Goal: Navigation & Orientation: Understand site structure

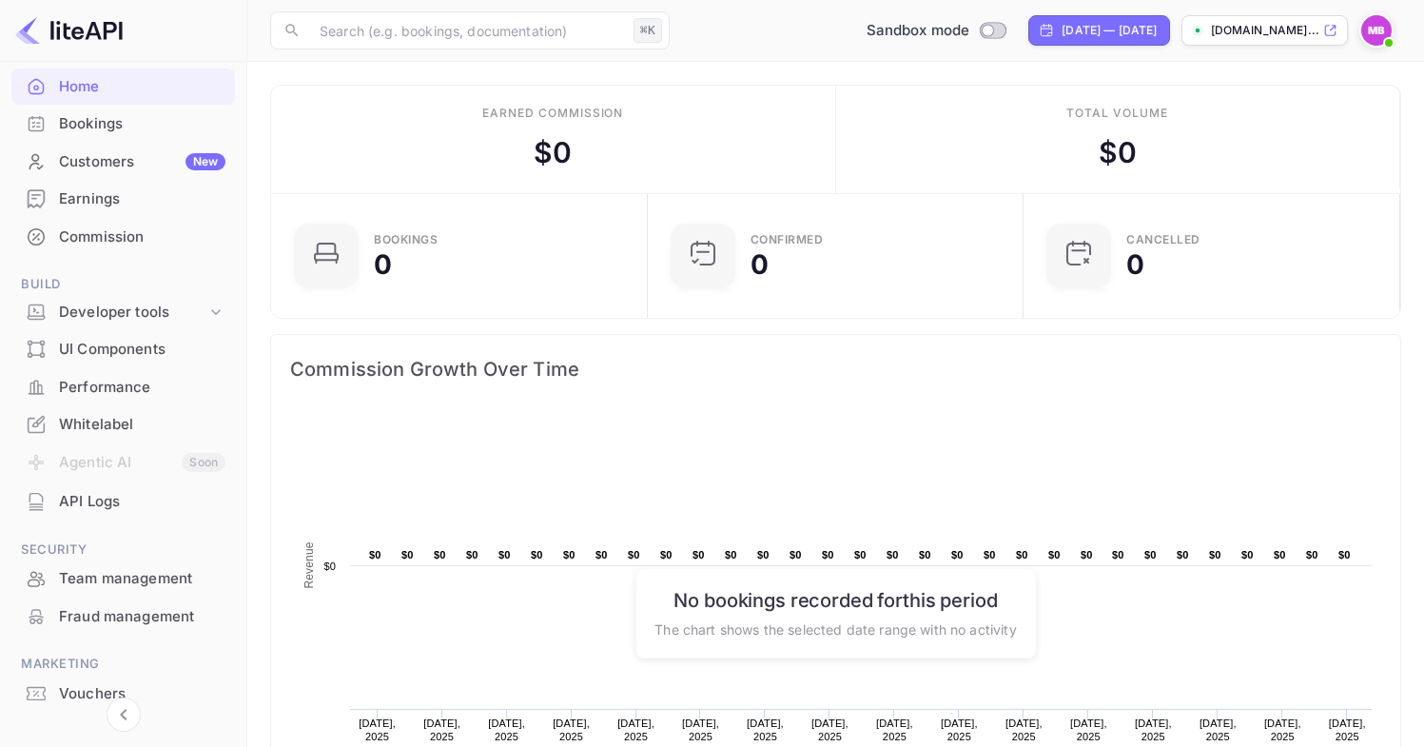
scroll to position [170, 0]
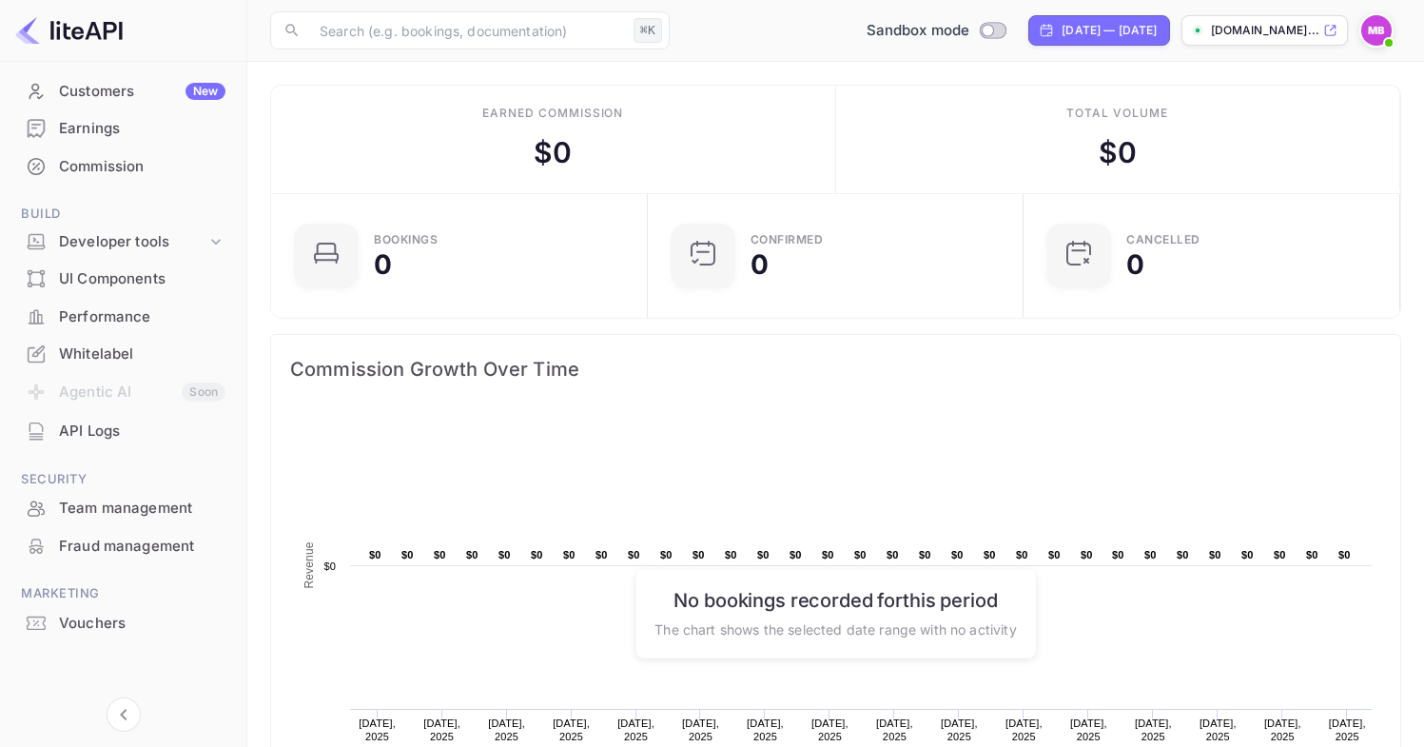
click at [103, 351] on div "Whitelabel" at bounding box center [142, 354] width 166 height 22
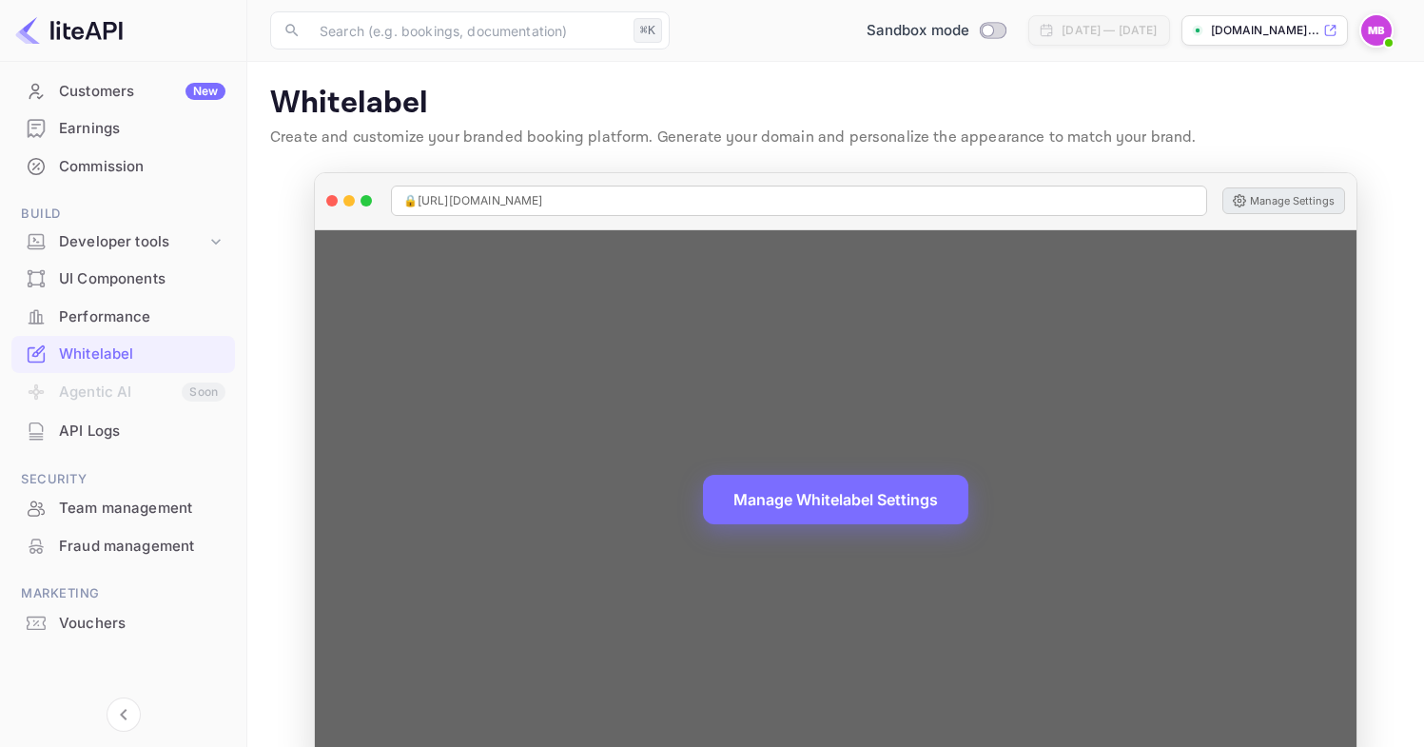
click at [1274, 201] on button "Manage Settings" at bounding box center [1283, 200] width 123 height 27
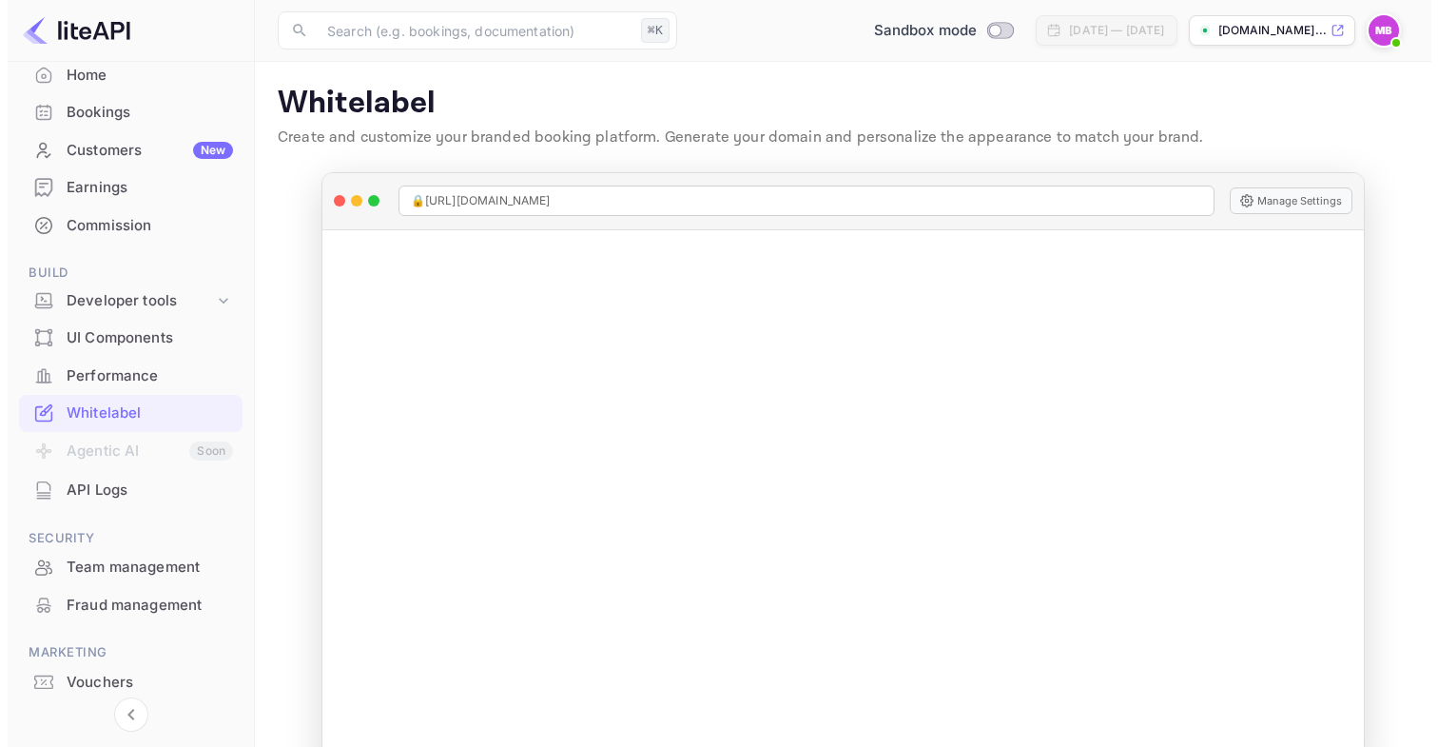
scroll to position [170, 0]
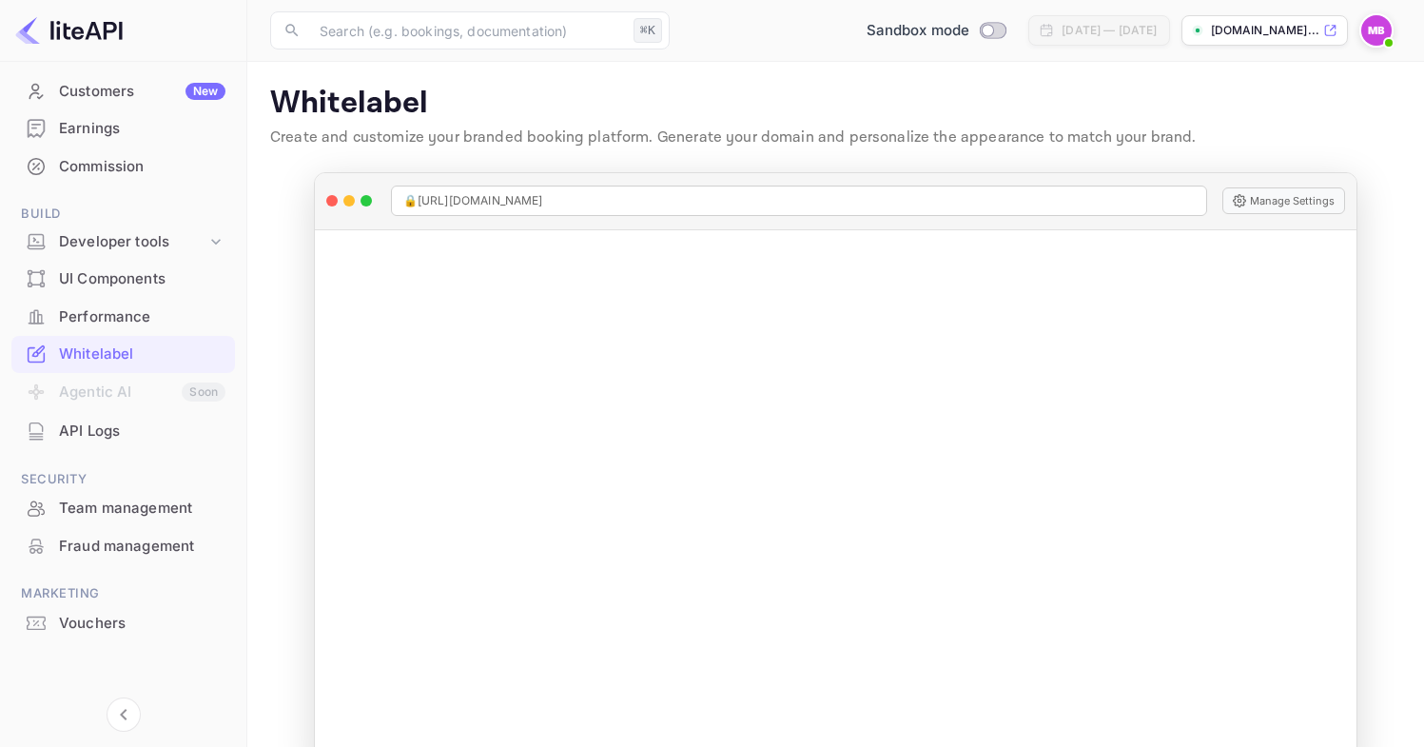
click at [105, 627] on div "Vouchers" at bounding box center [142, 624] width 166 height 22
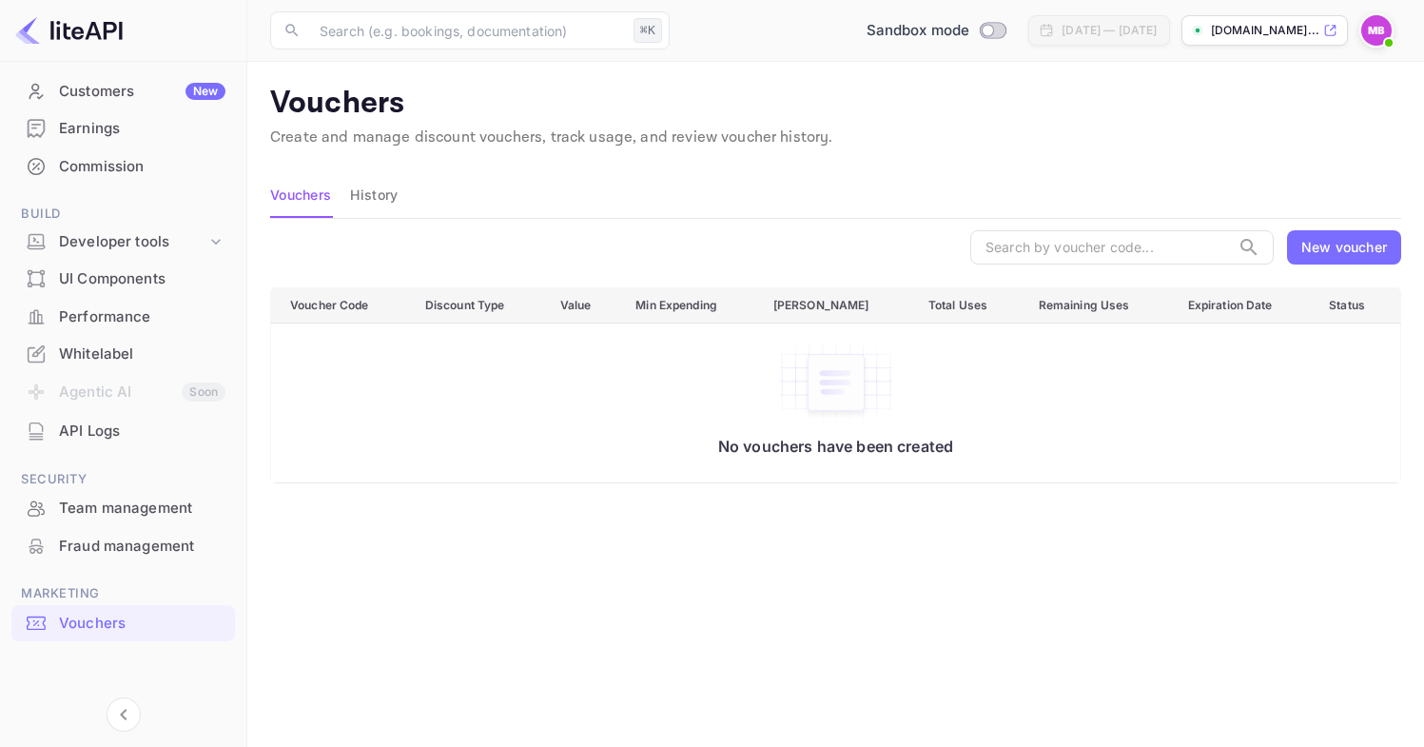
click at [385, 205] on button "History" at bounding box center [374, 195] width 48 height 46
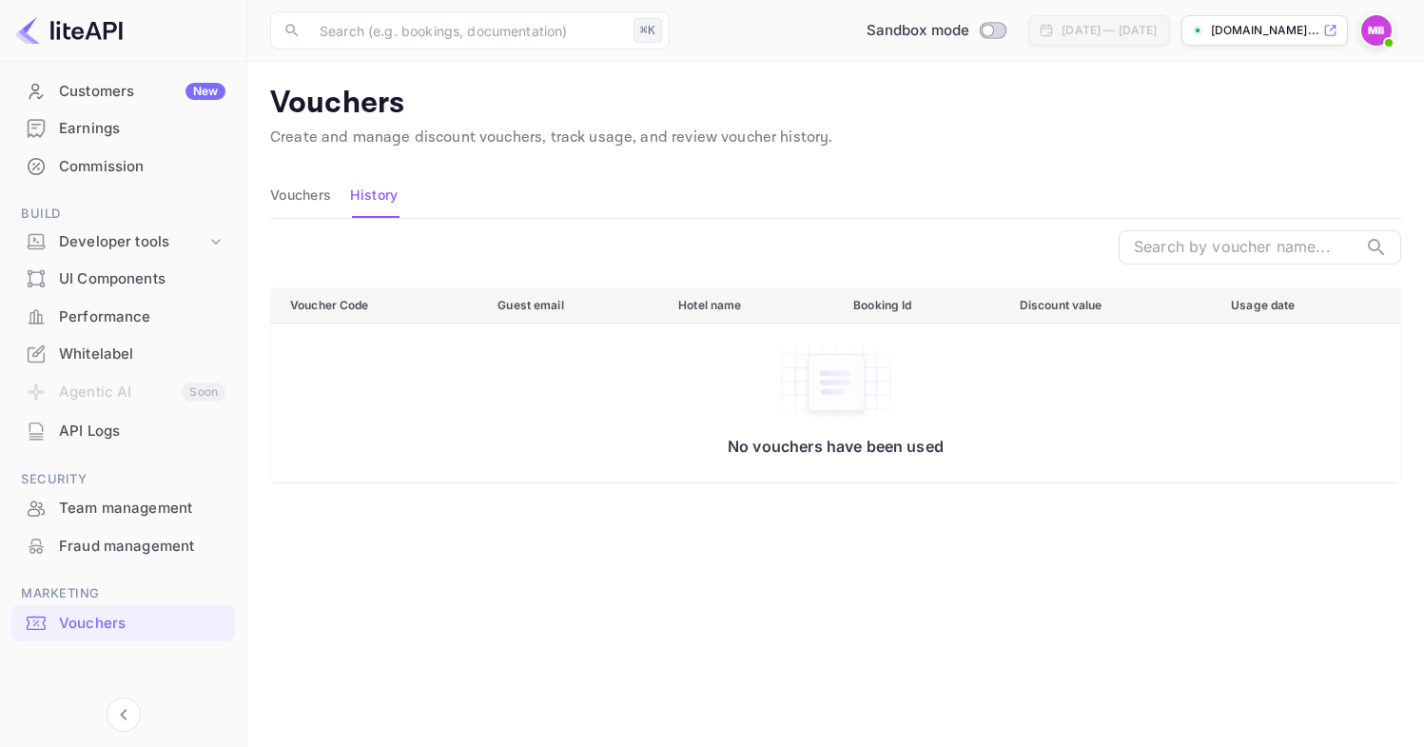
click at [331, 202] on button "Vouchers" at bounding box center [300, 195] width 61 height 46
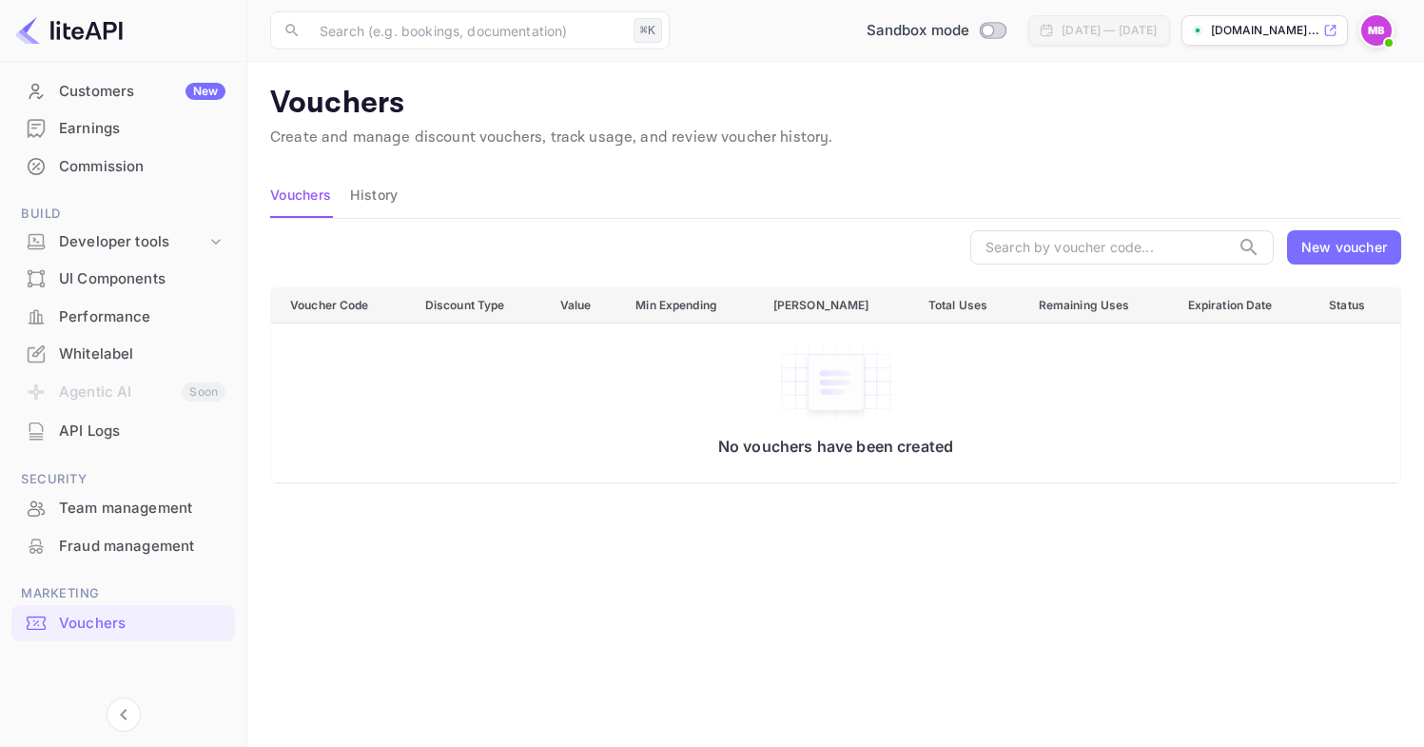
click at [1333, 246] on div "New voucher" at bounding box center [1344, 247] width 86 height 20
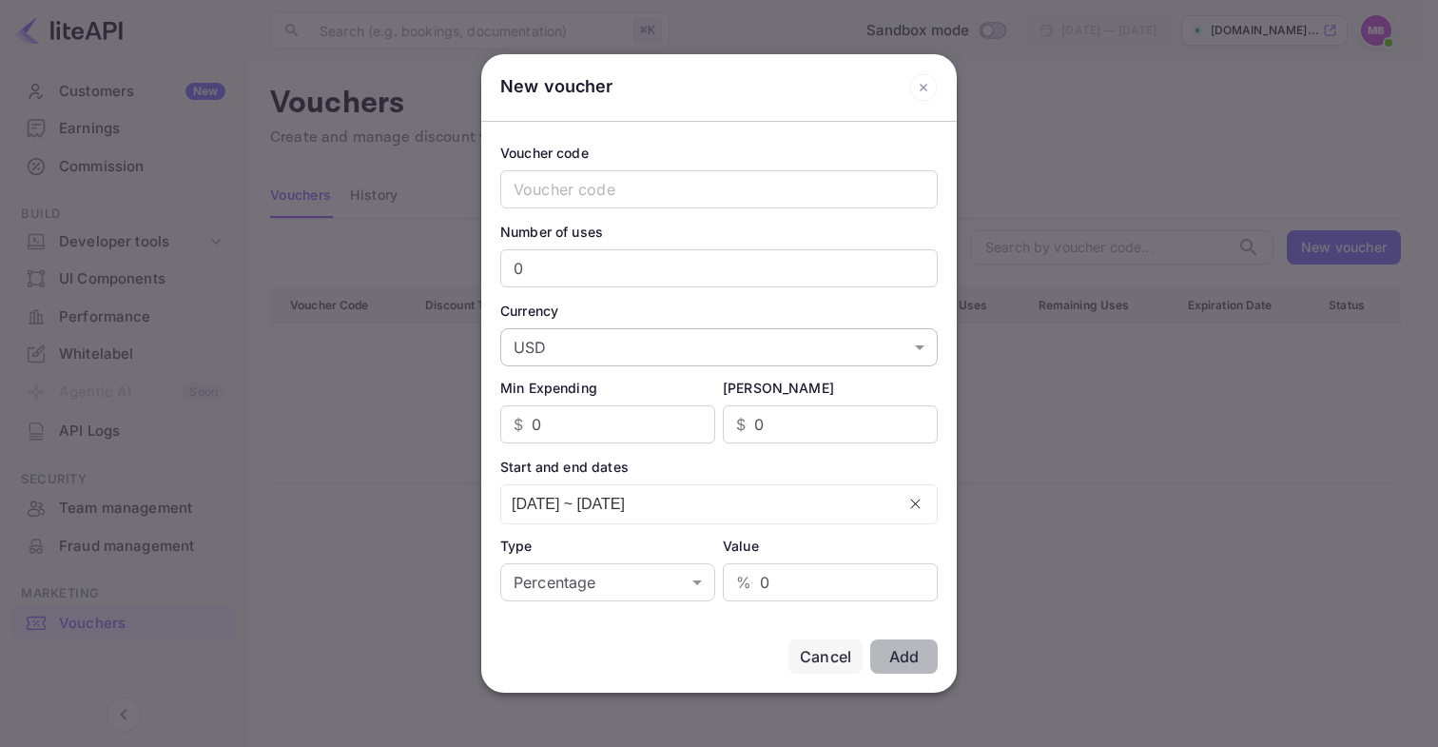
click at [791, 338] on body "Getting started Business Home Bookings Customers New Earnings Commission Build …" at bounding box center [719, 439] width 1438 height 878
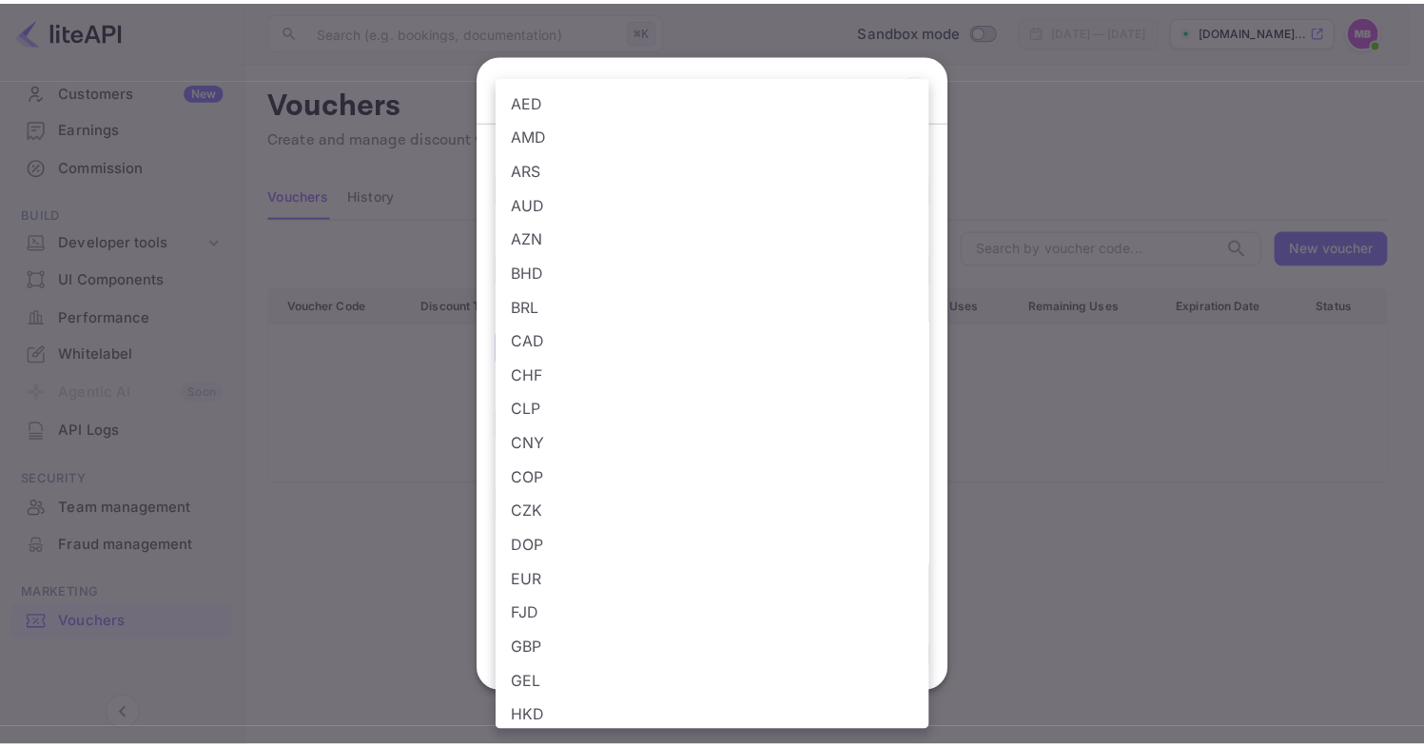
scroll to position [1099, 0]
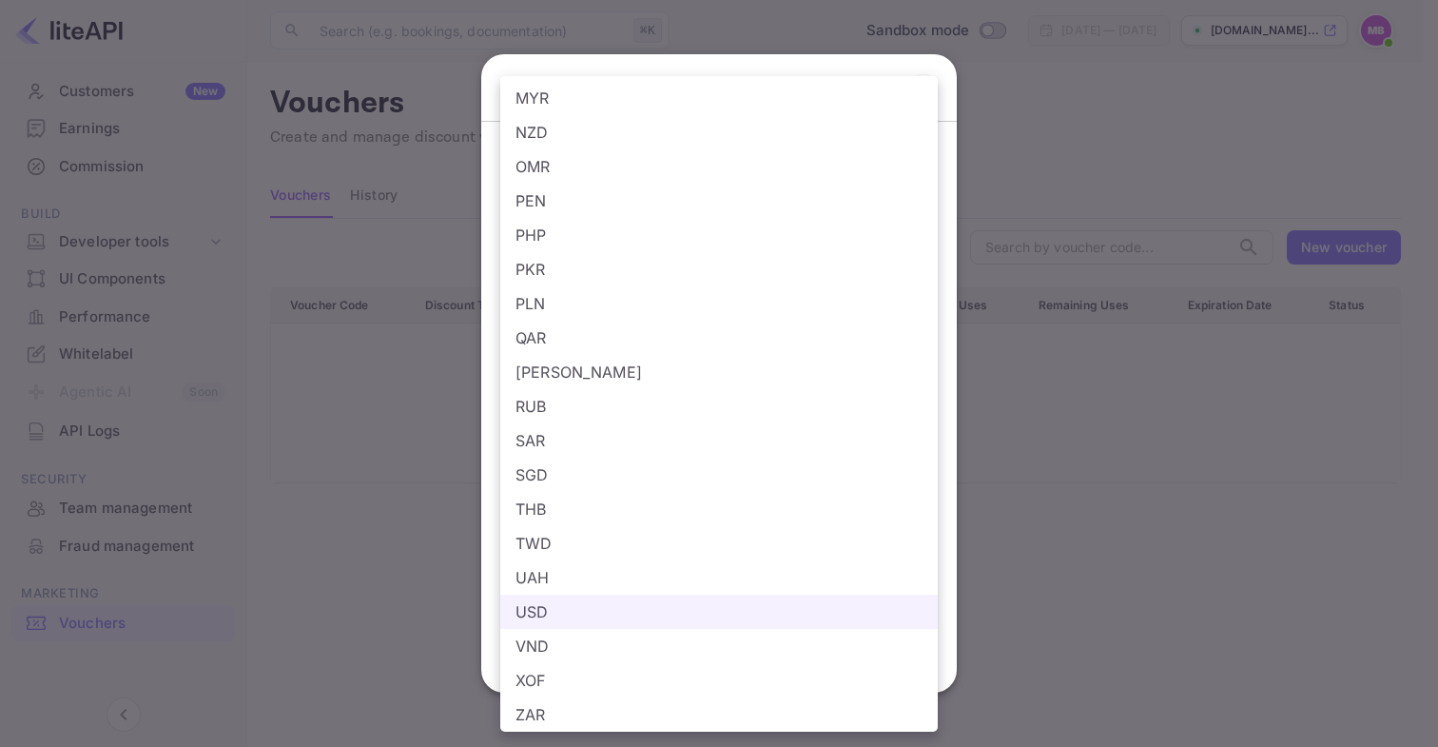
click at [1014, 433] on div at bounding box center [719, 373] width 1438 height 747
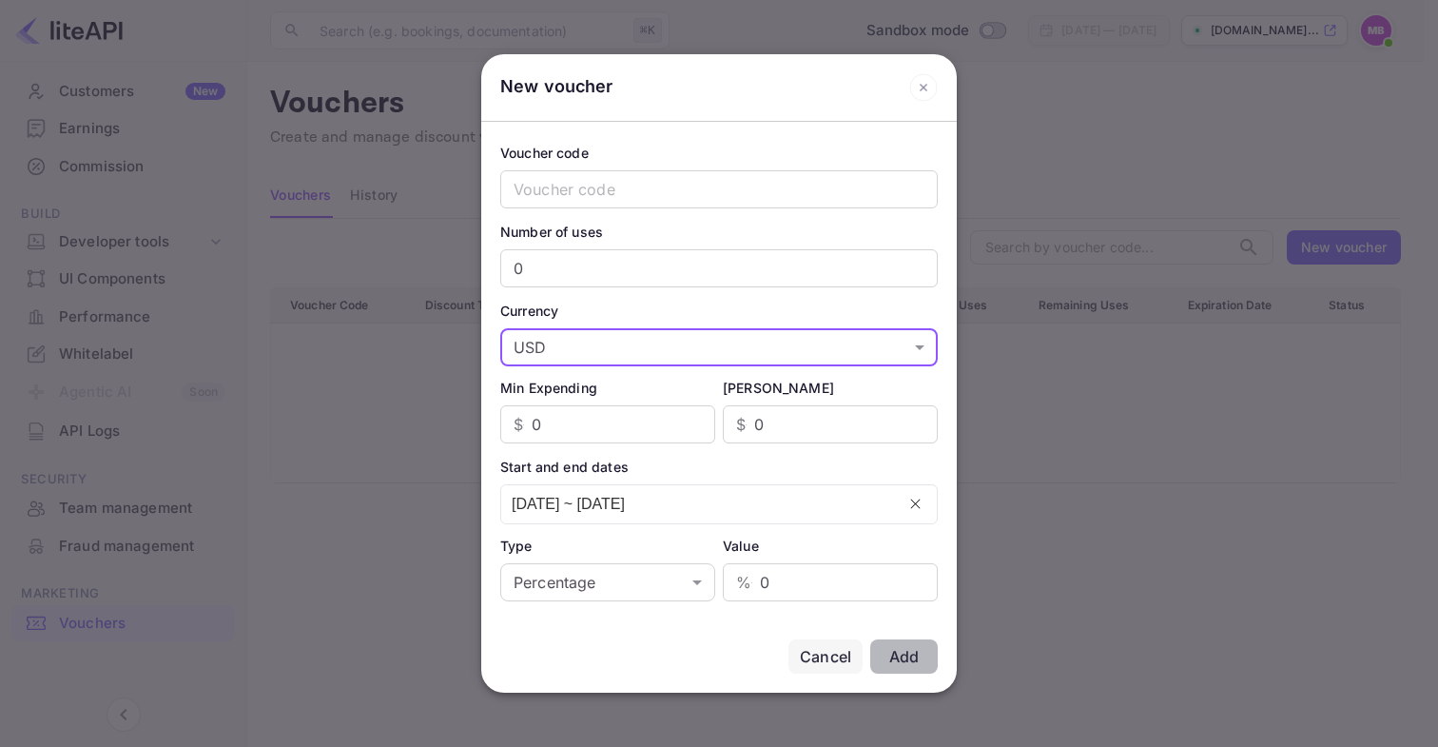
click at [847, 650] on div "Cancel" at bounding box center [825, 656] width 51 height 23
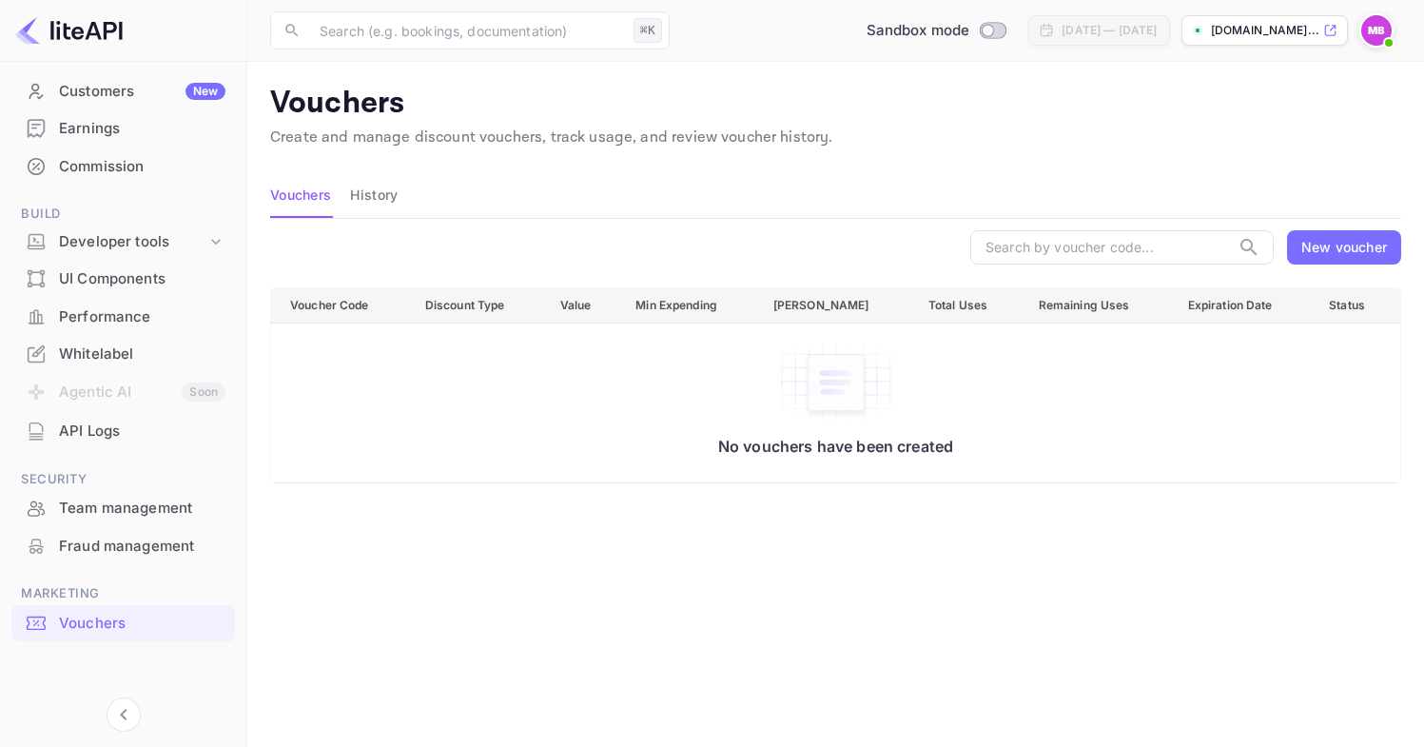
click at [1388, 27] on img at bounding box center [1376, 30] width 30 height 30
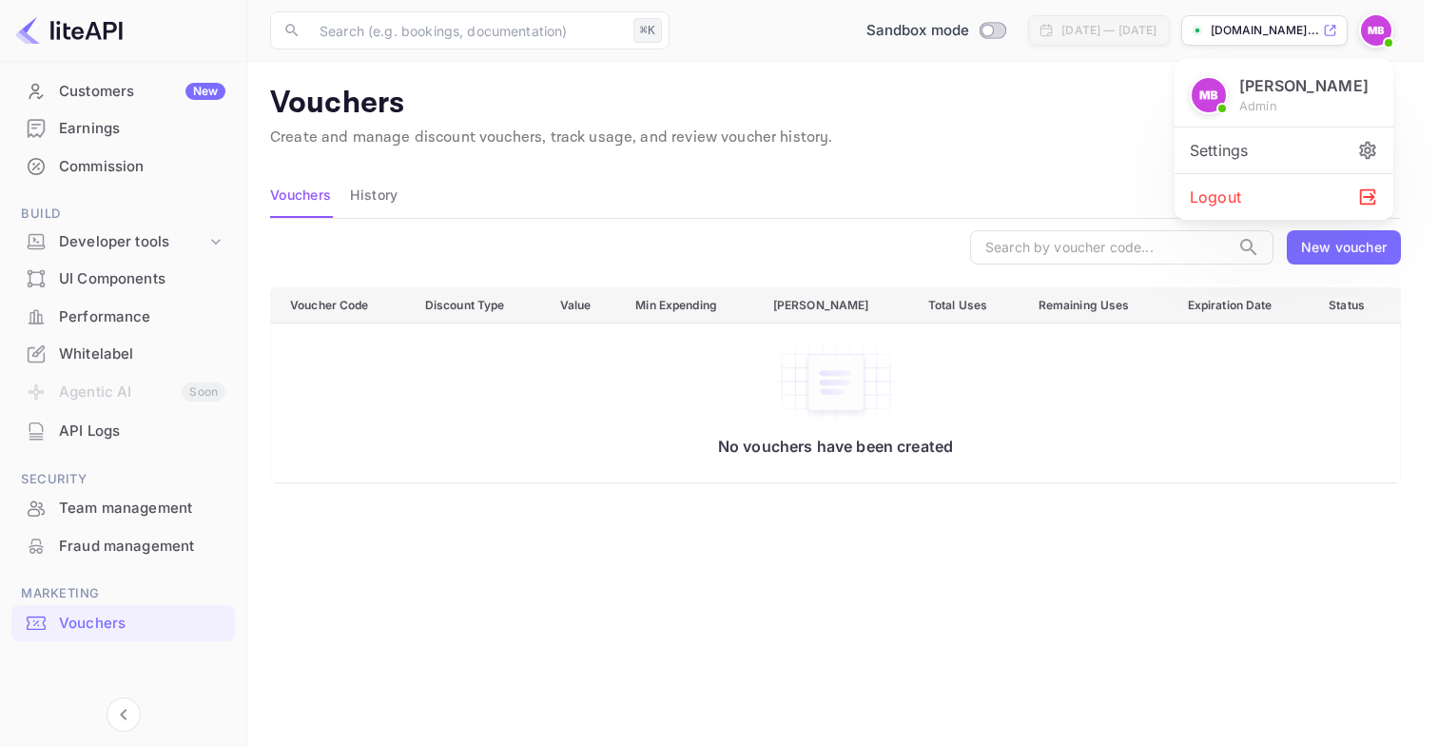
click at [1245, 147] on div "Settings" at bounding box center [1284, 150] width 219 height 46
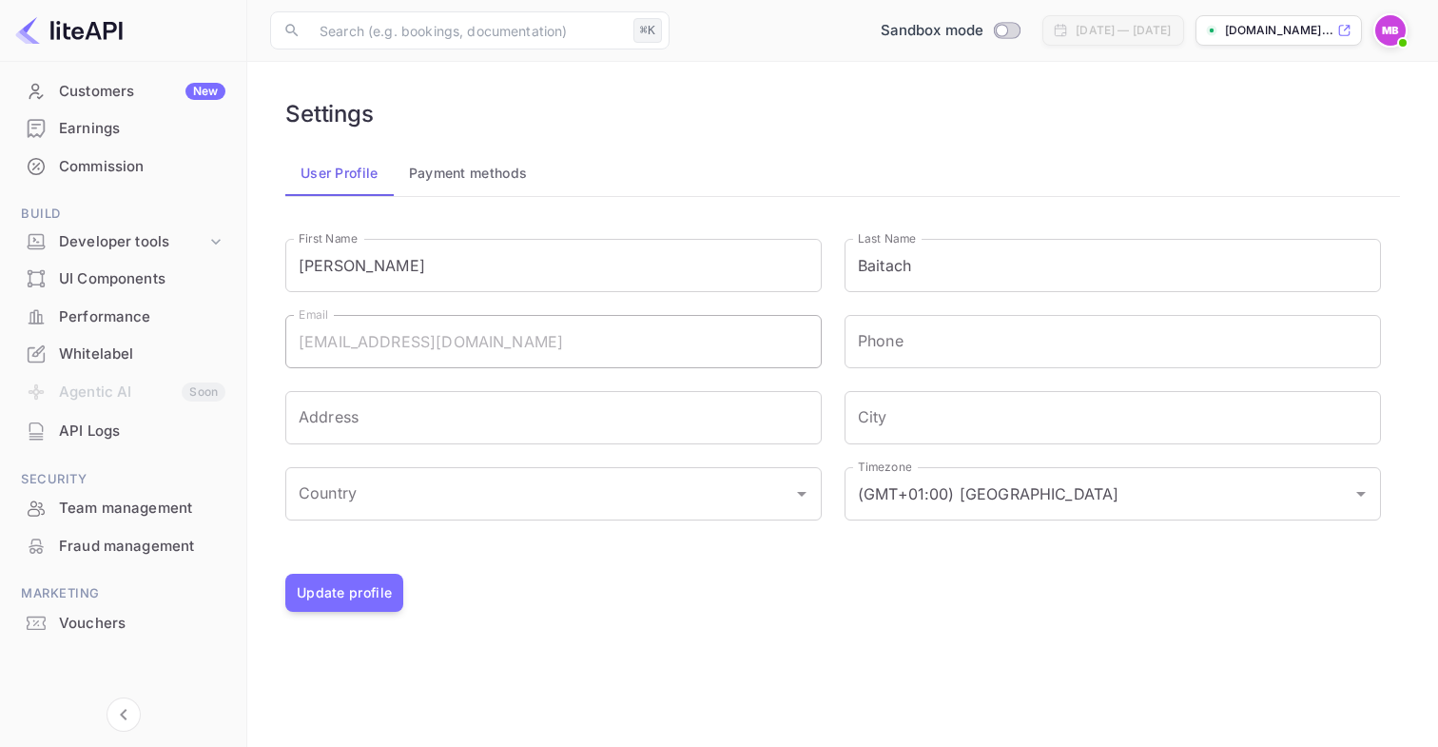
click at [500, 180] on button "Payment methods" at bounding box center [468, 173] width 149 height 46
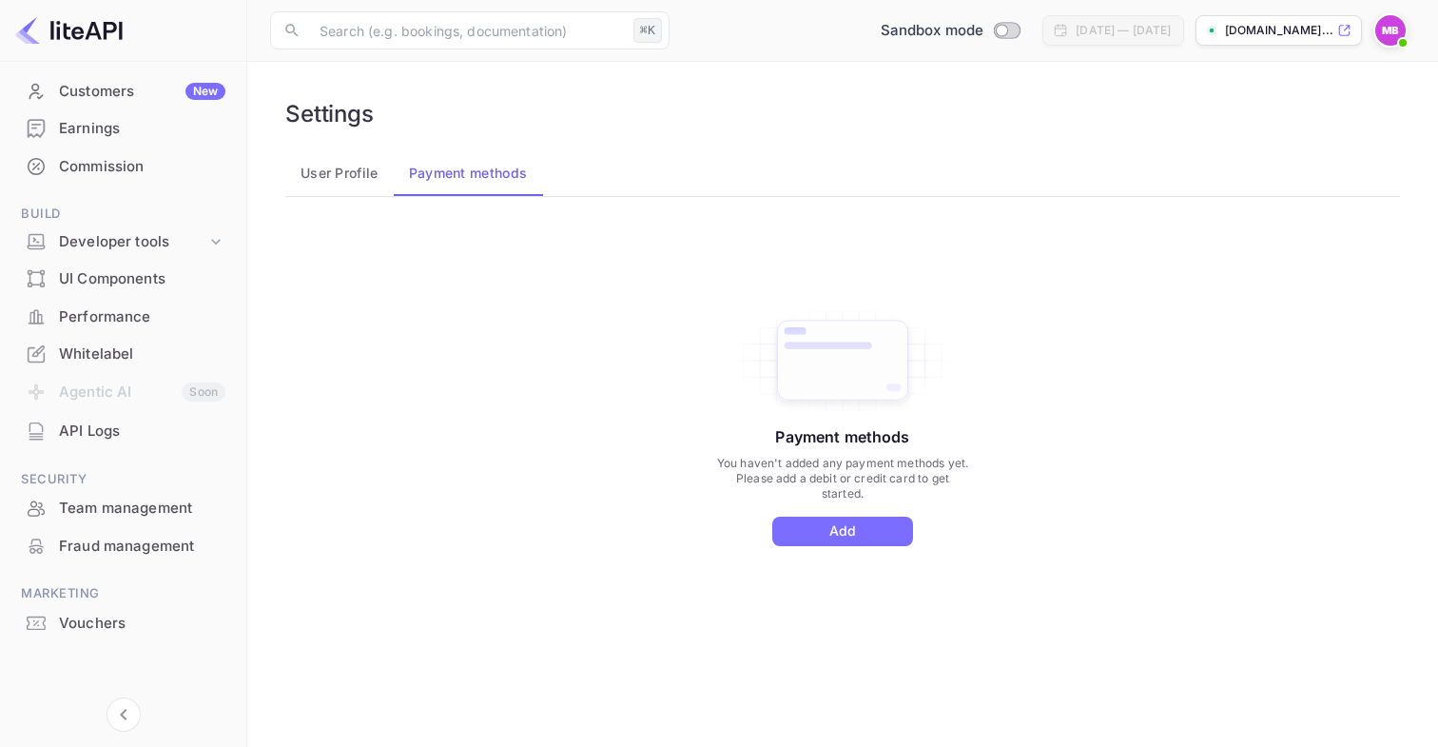
click at [341, 173] on button "User Profile" at bounding box center [339, 173] width 108 height 46
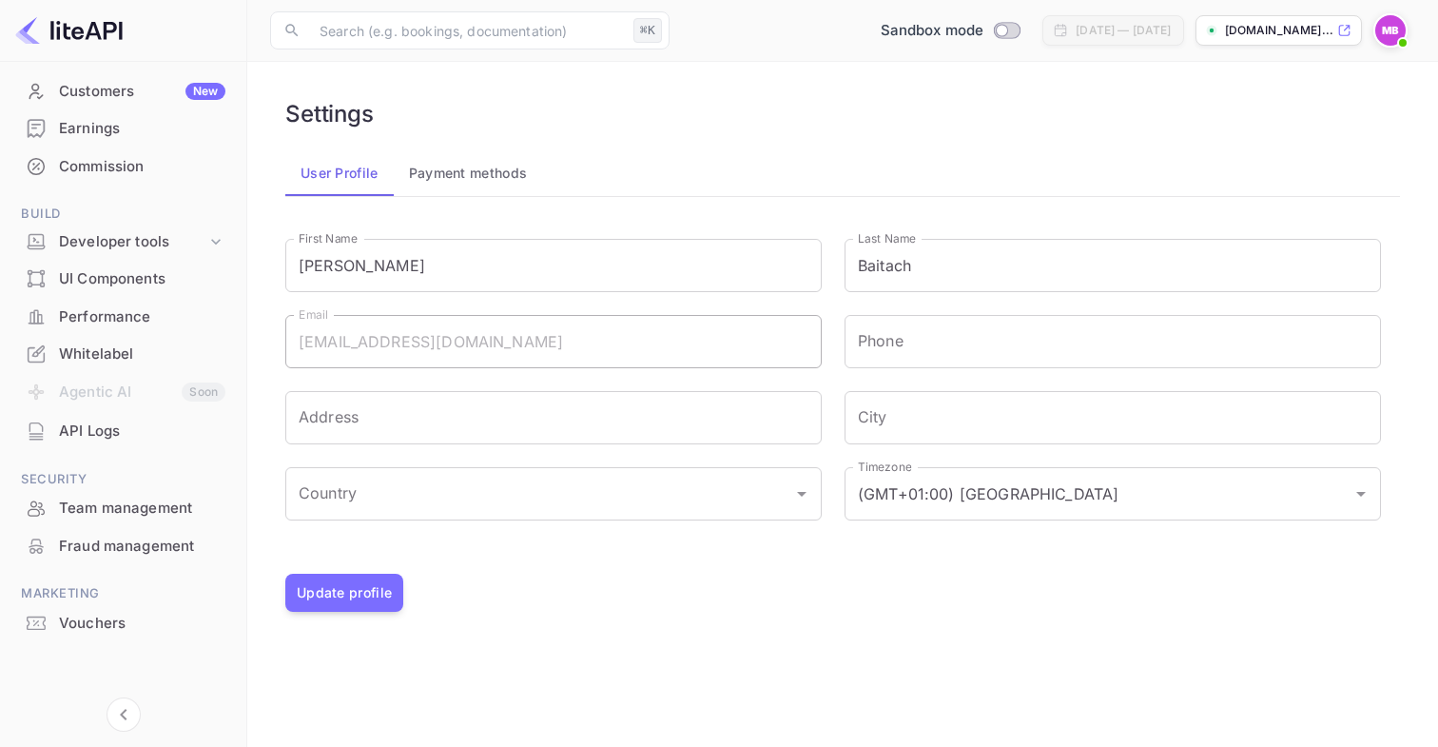
click at [98, 438] on div "API Logs" at bounding box center [142, 431] width 166 height 22
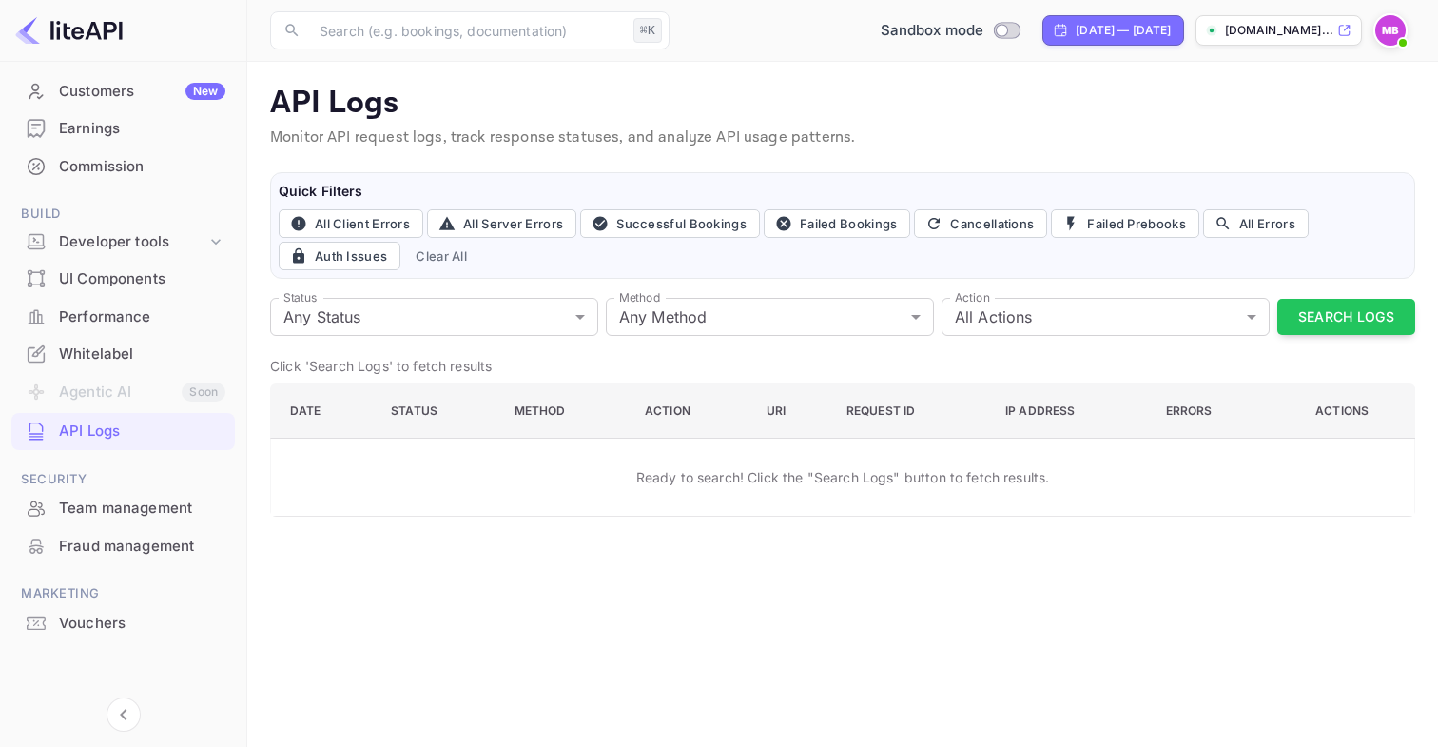
click at [107, 326] on div "Performance" at bounding box center [142, 317] width 166 height 22
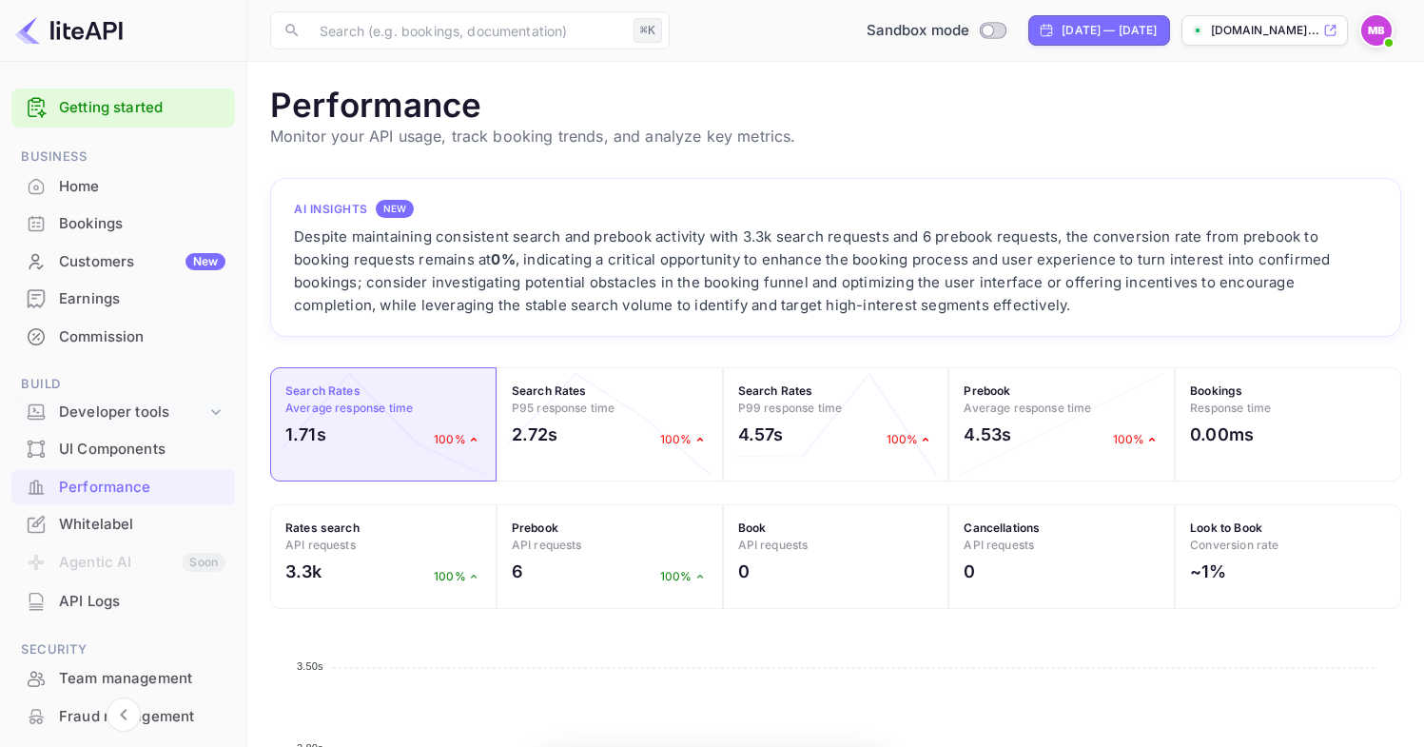
scroll to position [476, 1117]
click at [97, 342] on div "Commission" at bounding box center [142, 337] width 166 height 22
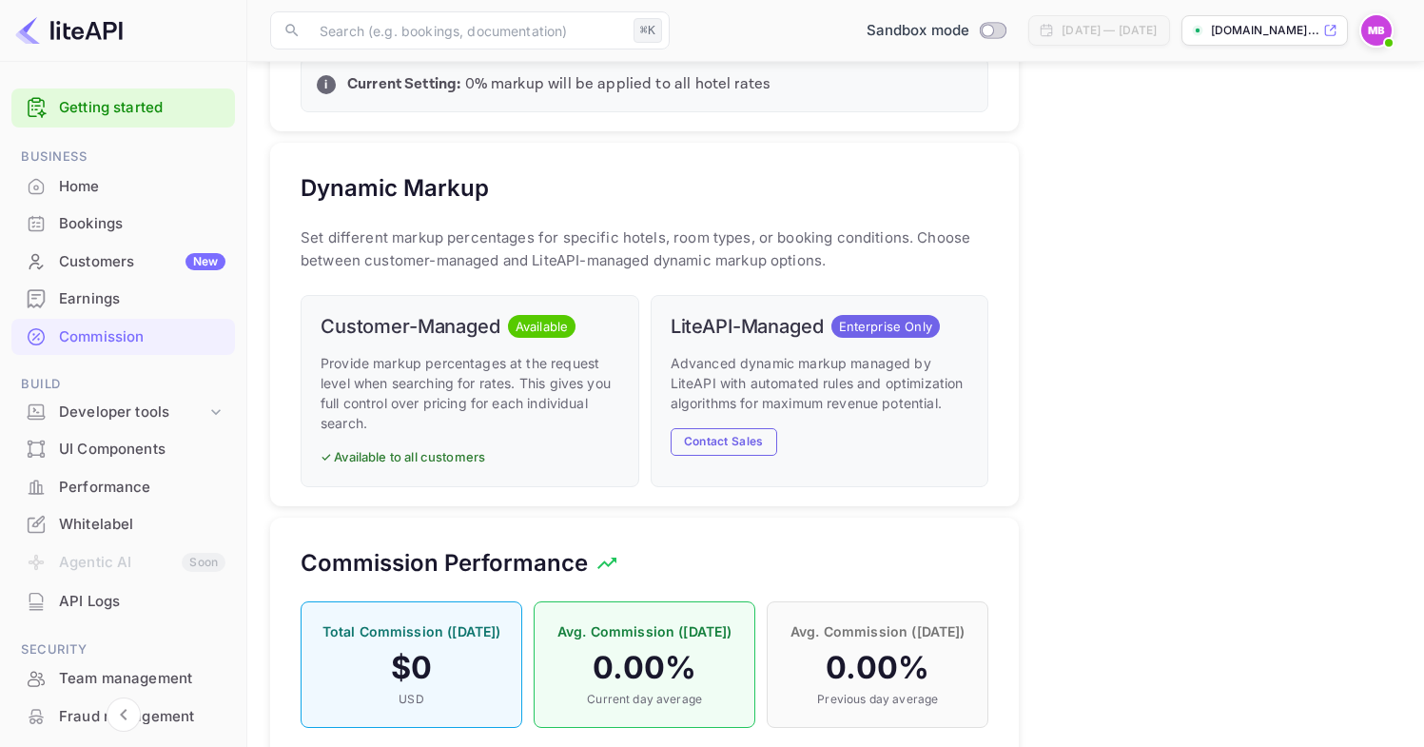
scroll to position [884, 0]
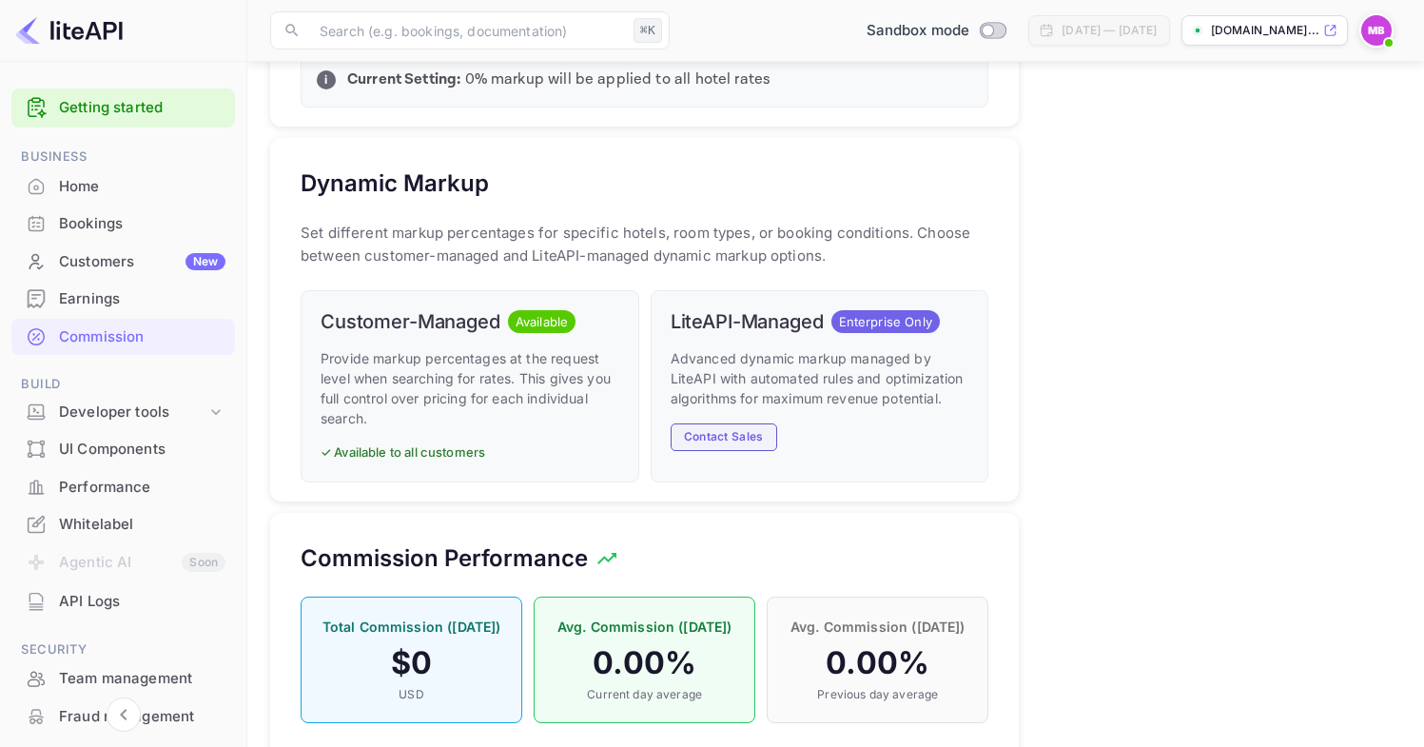
click at [759, 423] on button "Contact Sales" at bounding box center [724, 437] width 107 height 28
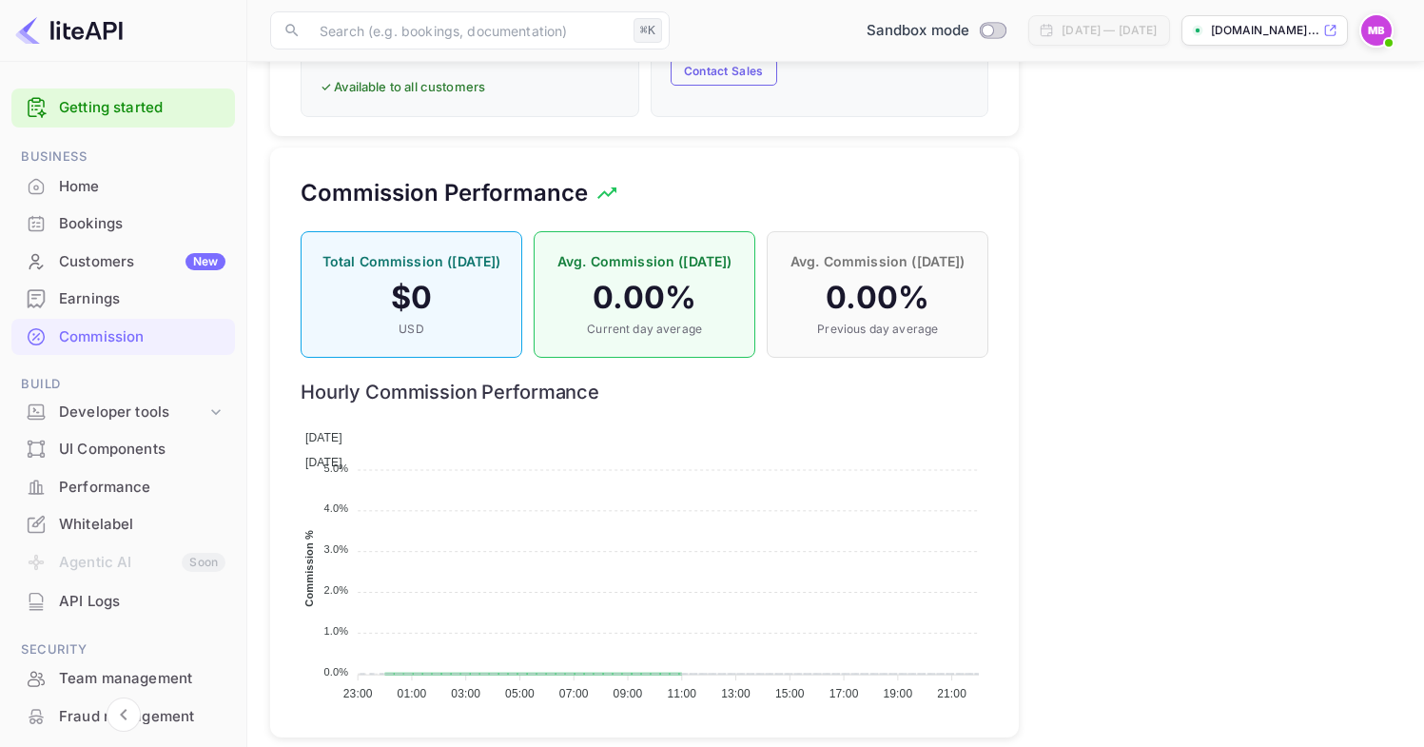
scroll to position [1272, 0]
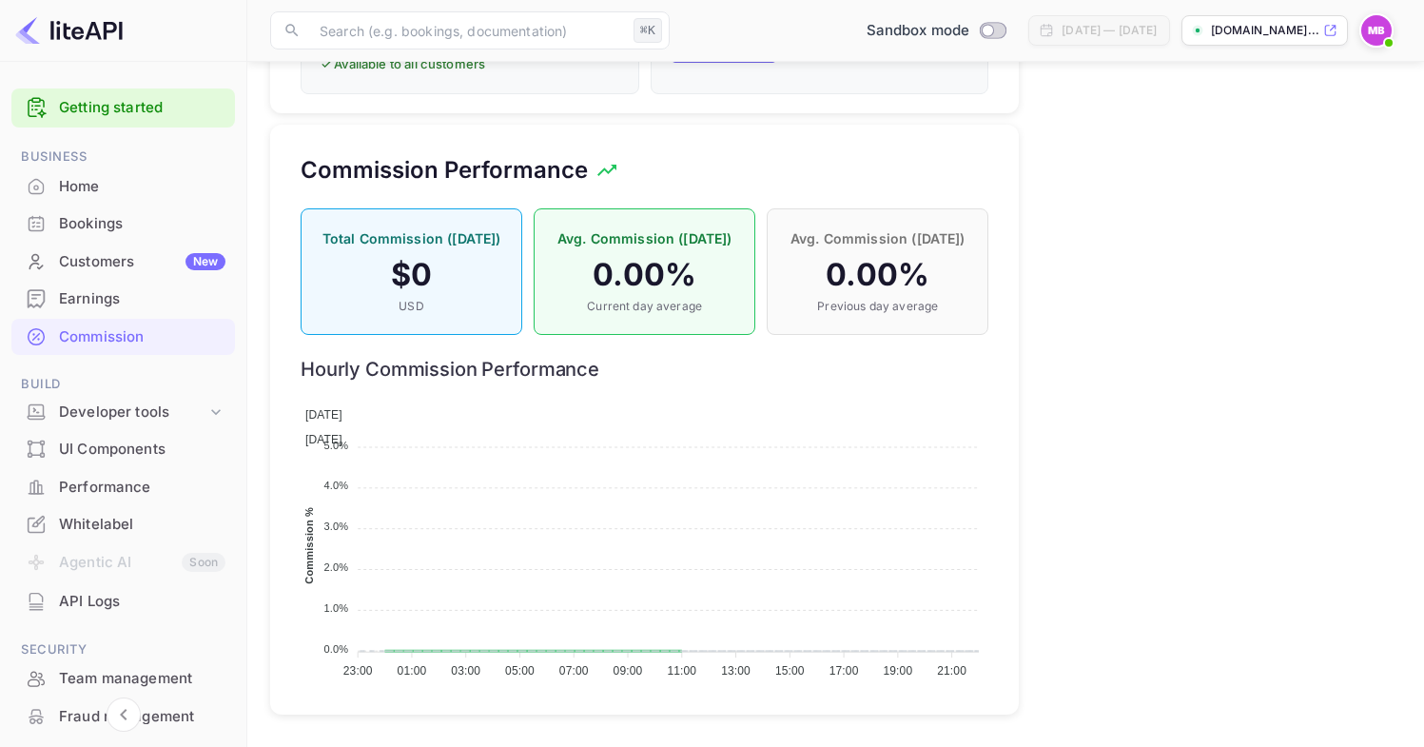
click at [100, 181] on div "Home" at bounding box center [142, 187] width 166 height 22
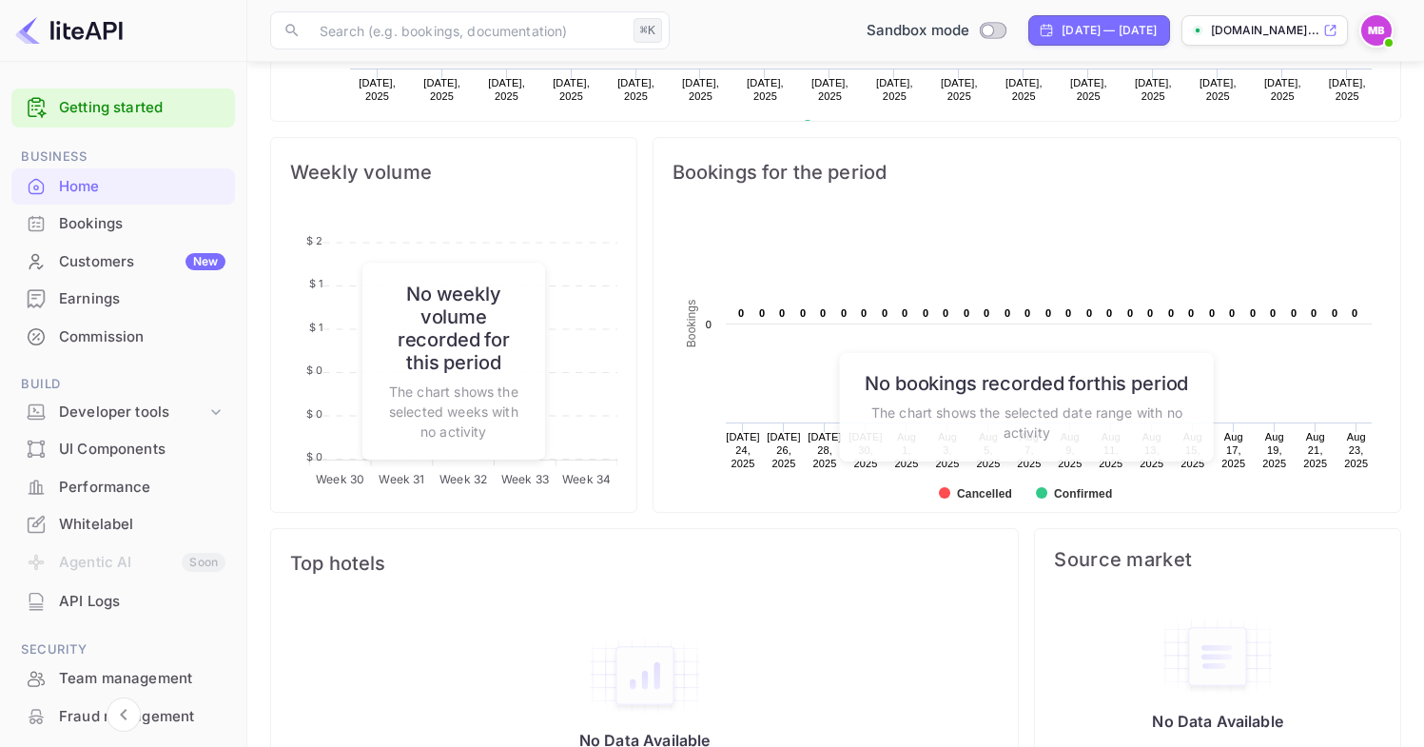
scroll to position [707, 0]
